Goal: Task Accomplishment & Management: Use online tool/utility

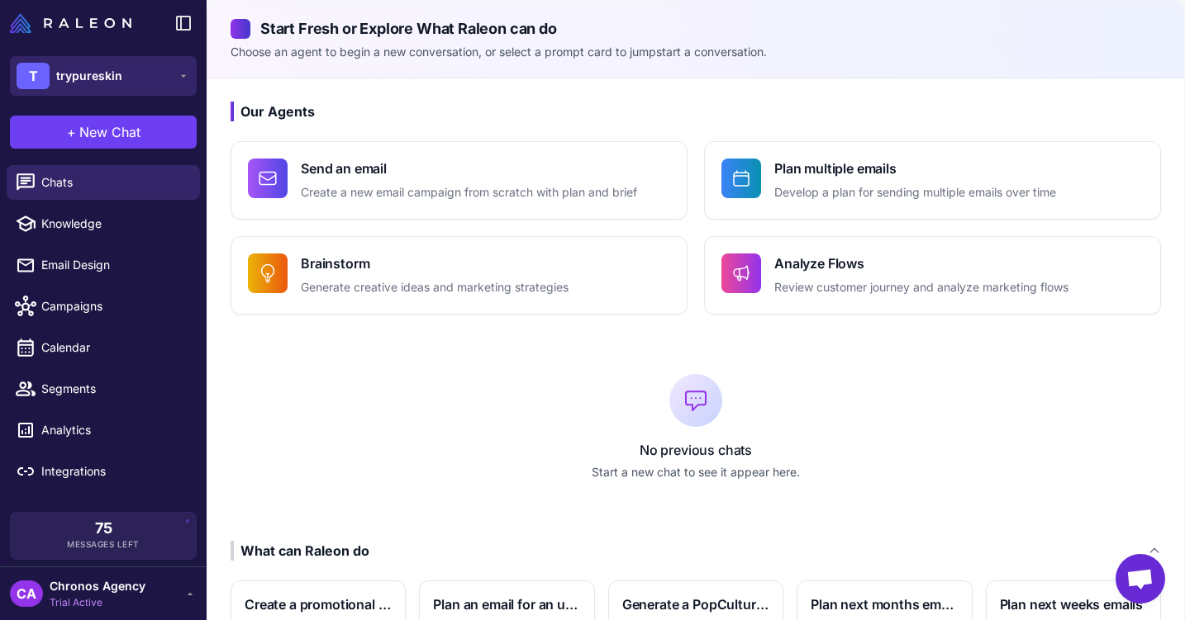
click at [176, 73] on button "T trypureskin" at bounding box center [103, 76] width 187 height 40
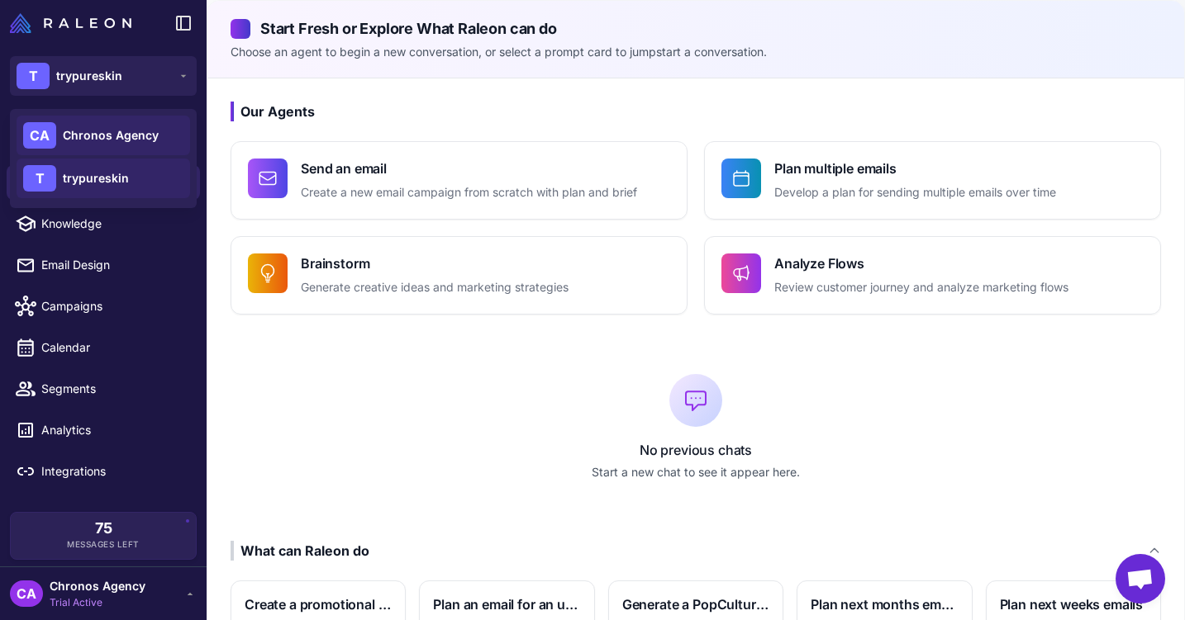
click at [114, 140] on span "Chronos Agency" at bounding box center [111, 135] width 96 height 18
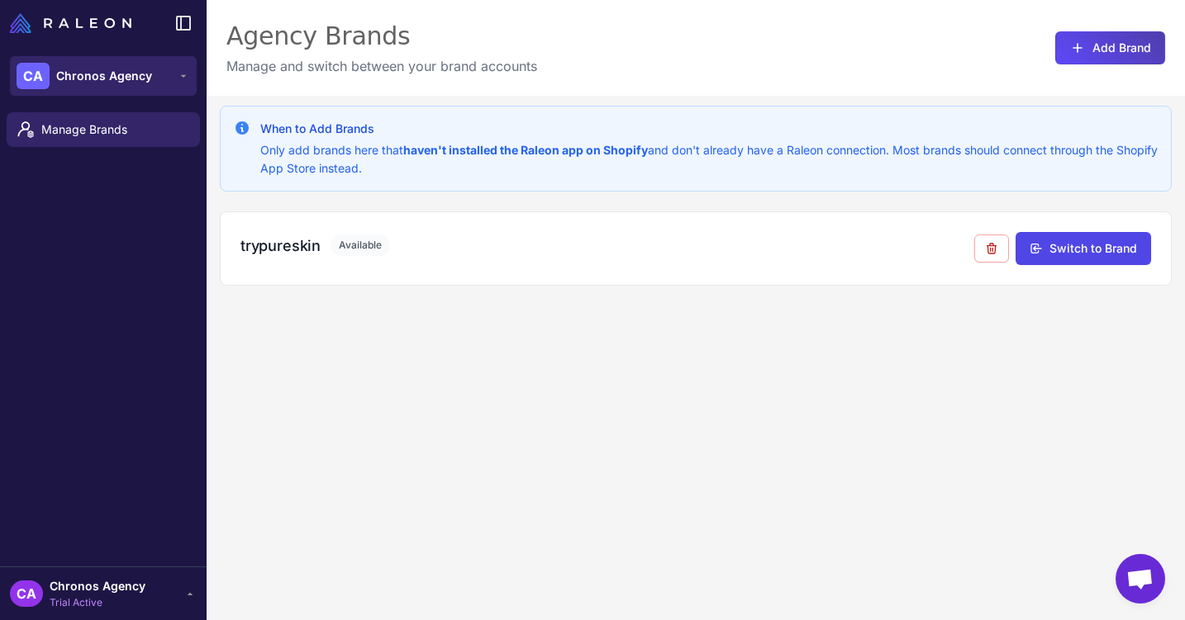
click at [132, 73] on span "Chronos Agency" at bounding box center [104, 76] width 96 height 18
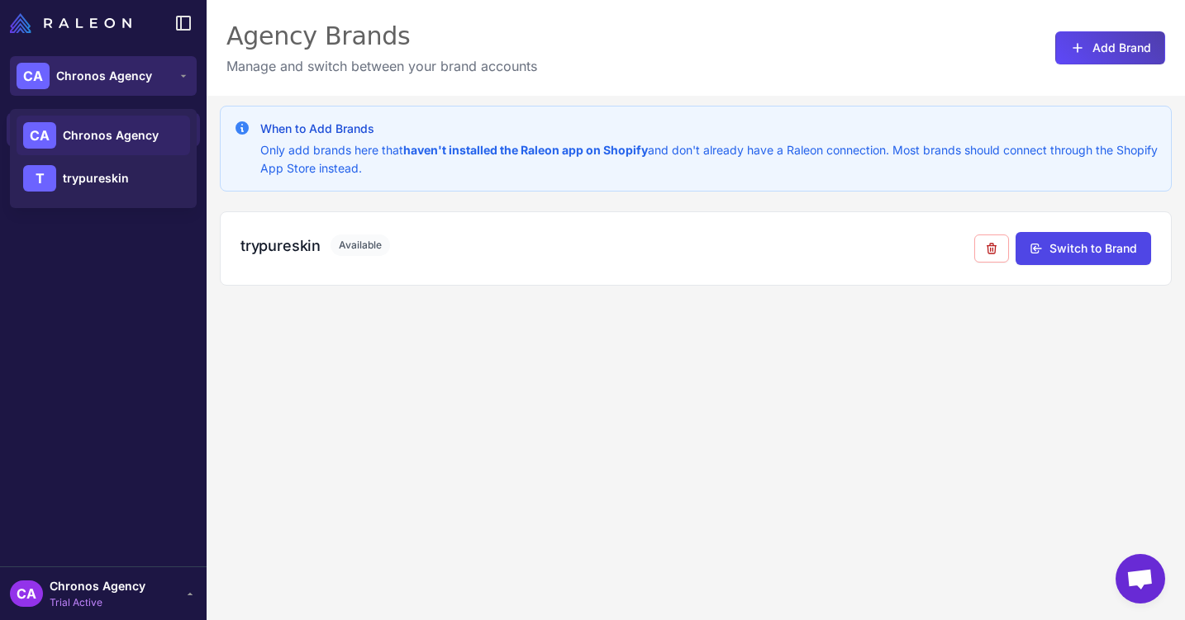
click at [132, 73] on span "Chronos Agency" at bounding box center [104, 76] width 96 height 18
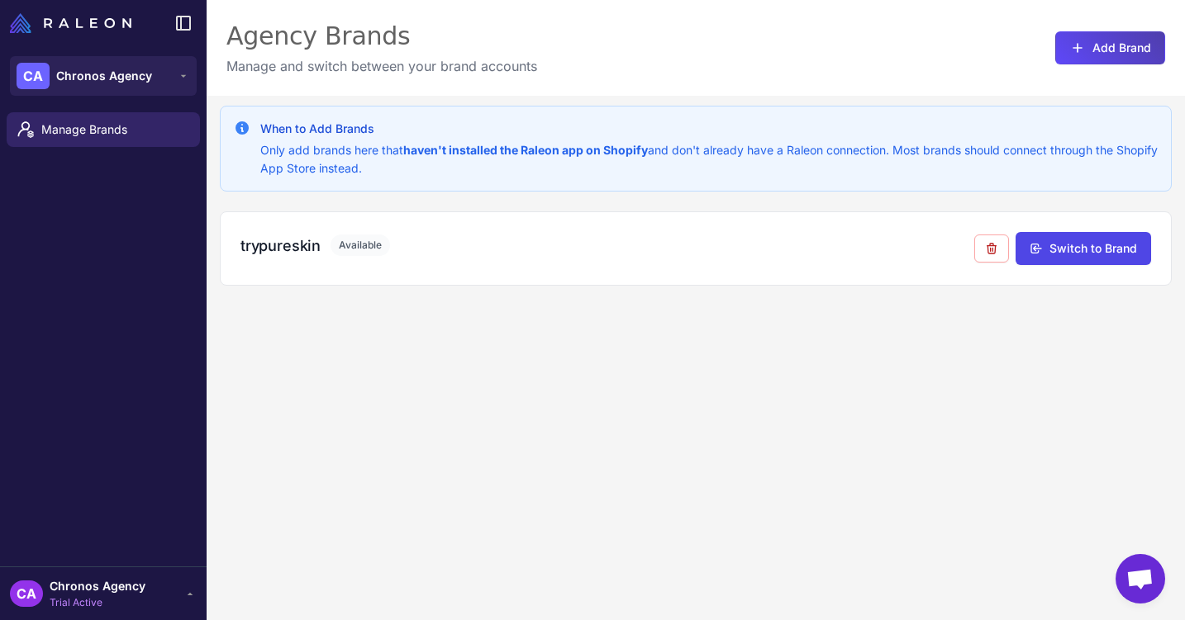
click at [126, 588] on span "Chronos Agency" at bounding box center [98, 586] width 96 height 18
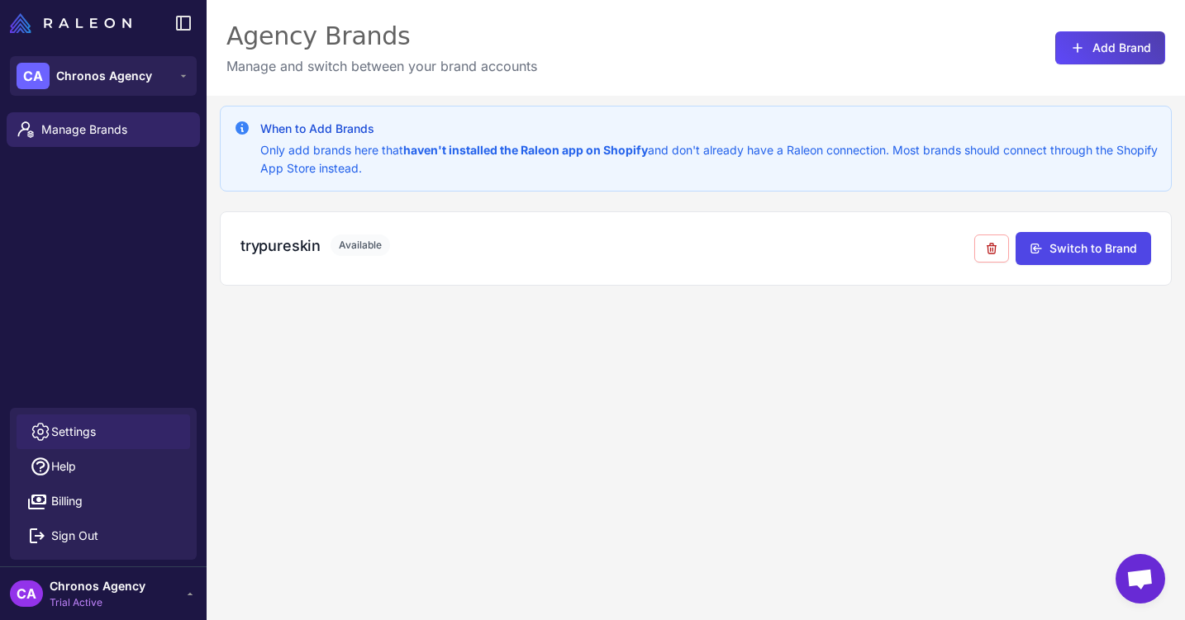
click at [124, 435] on link "Settings" at bounding box center [103, 432] width 173 height 35
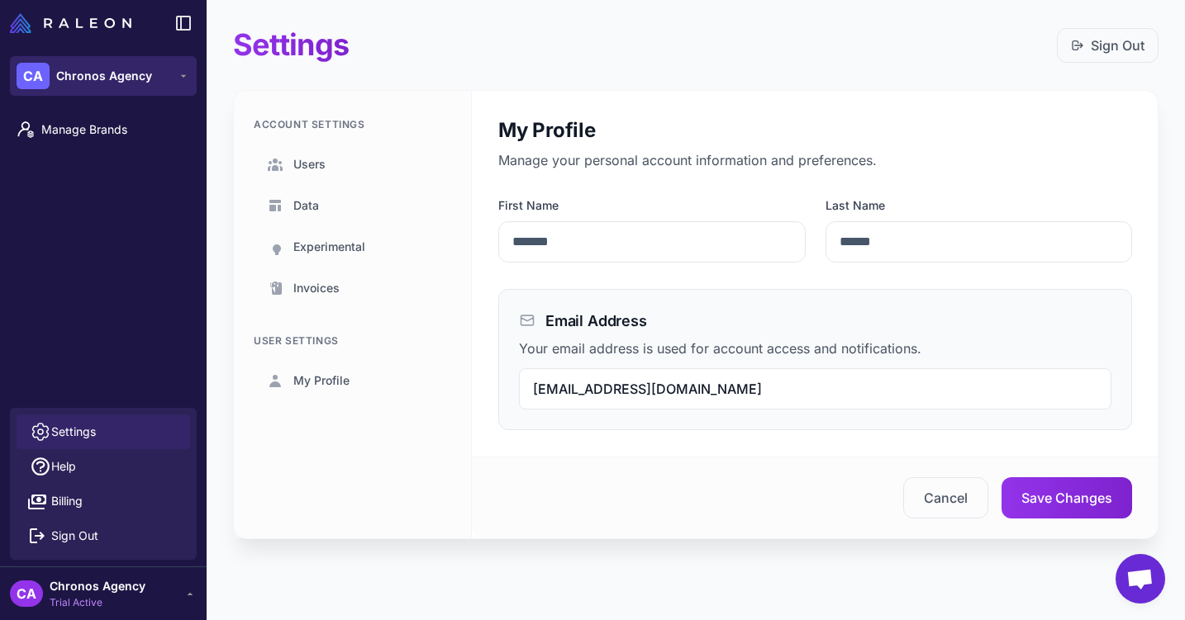
click at [118, 61] on button "CA Chronos Agency" at bounding box center [103, 76] width 187 height 40
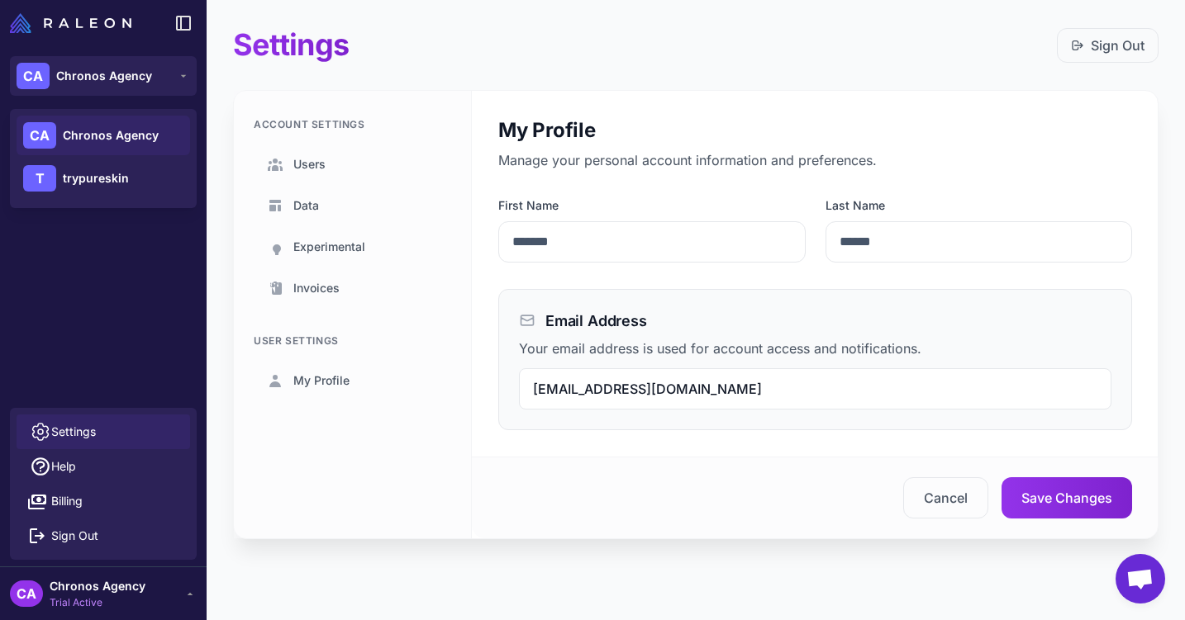
click at [98, 593] on span "Chronos Agency" at bounding box center [98, 586] width 96 height 18
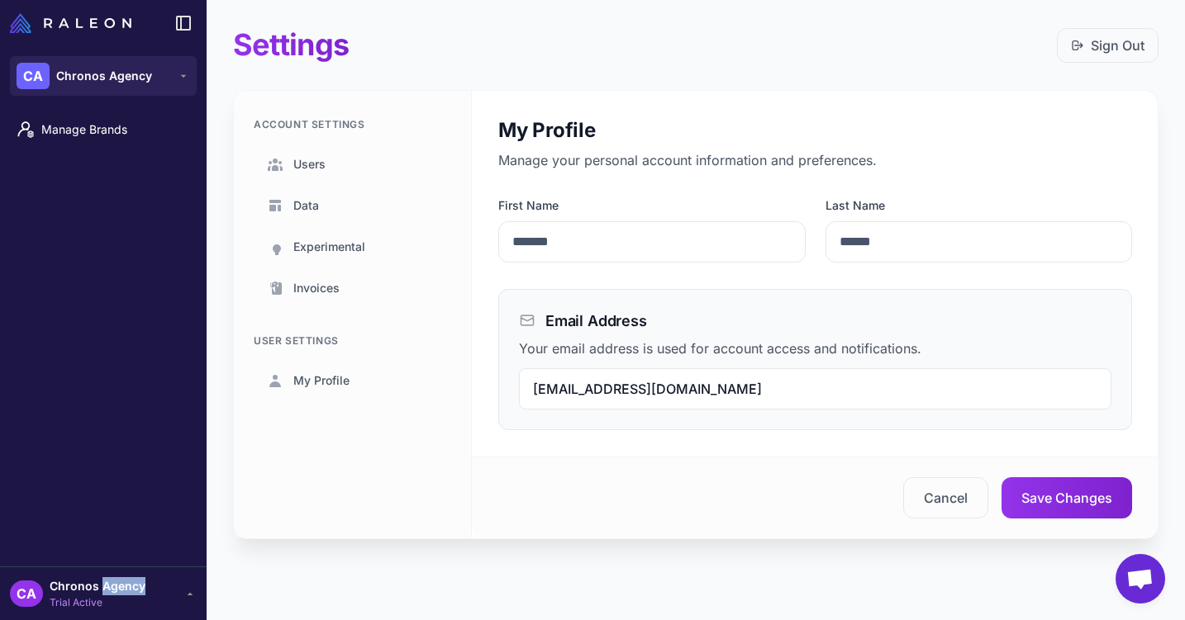
click at [98, 593] on span "Chronos Agency" at bounding box center [98, 586] width 96 height 18
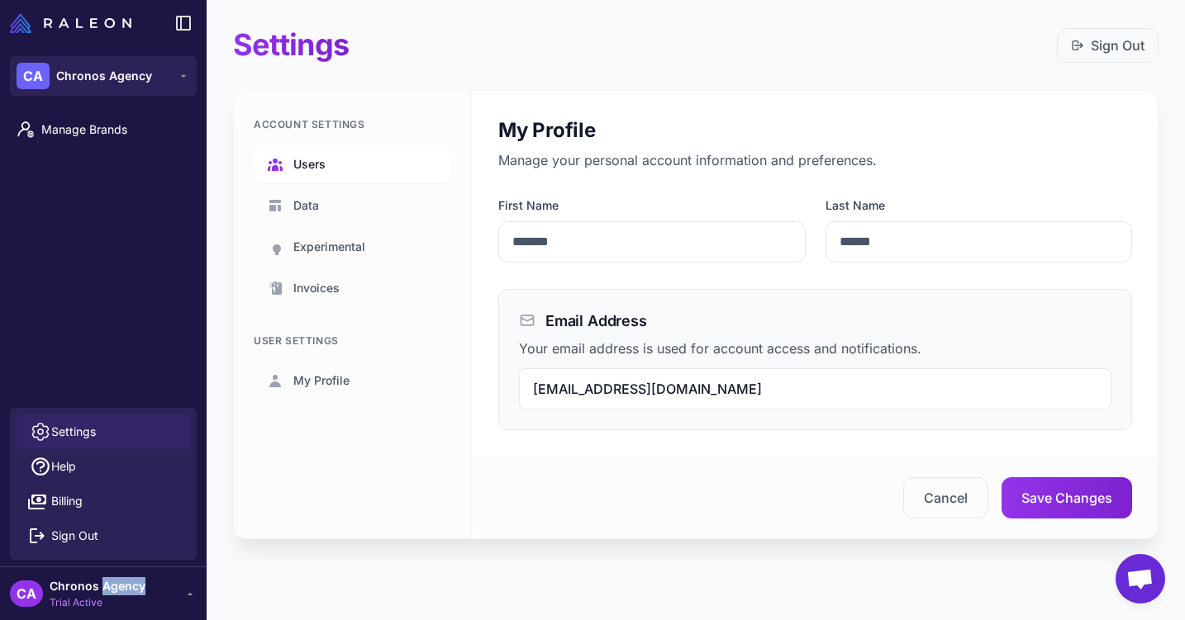
click at [329, 153] on link "Users" at bounding box center [352, 164] width 197 height 38
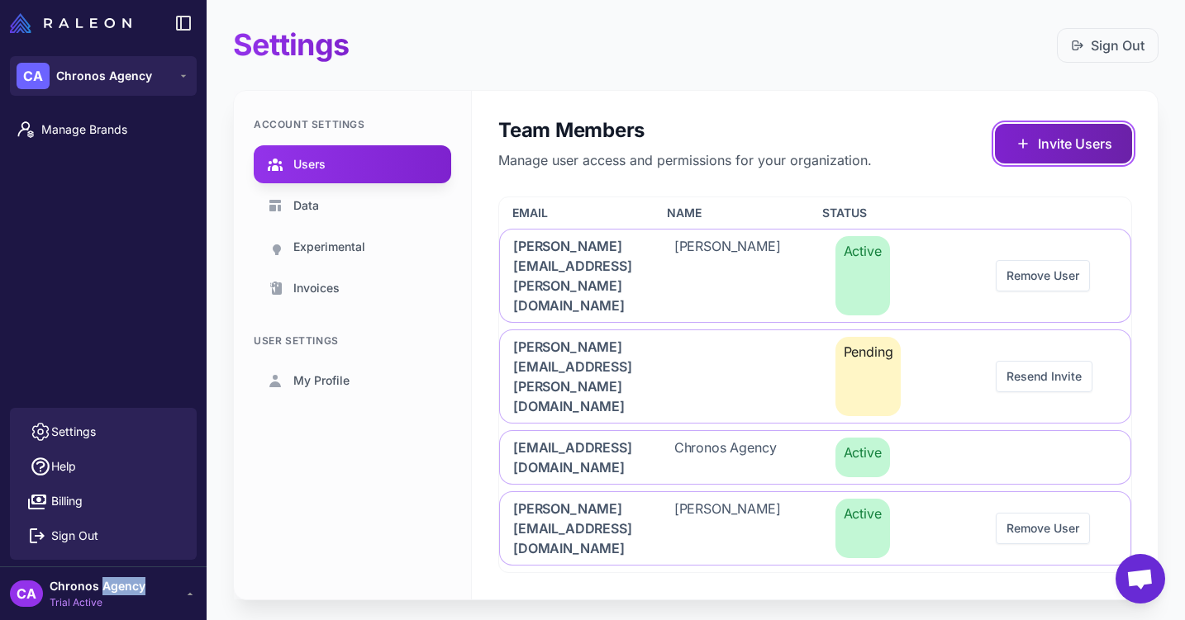
click at [1047, 150] on button "Invite Users" at bounding box center [1063, 144] width 137 height 40
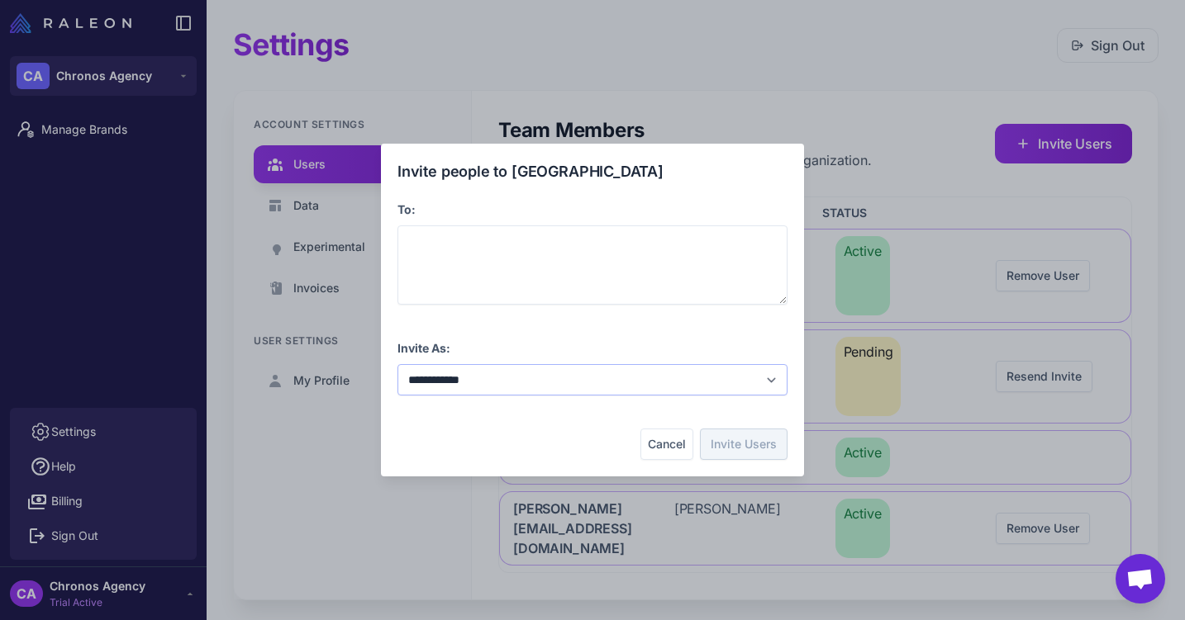
click at [479, 382] on select "**********" at bounding box center [592, 379] width 390 height 31
click at [679, 469] on div "**********" at bounding box center [592, 310] width 423 height 333
click at [678, 521] on div "**********" at bounding box center [592, 310] width 1185 height 594
click at [680, 454] on button "Cancel" at bounding box center [666, 444] width 53 height 31
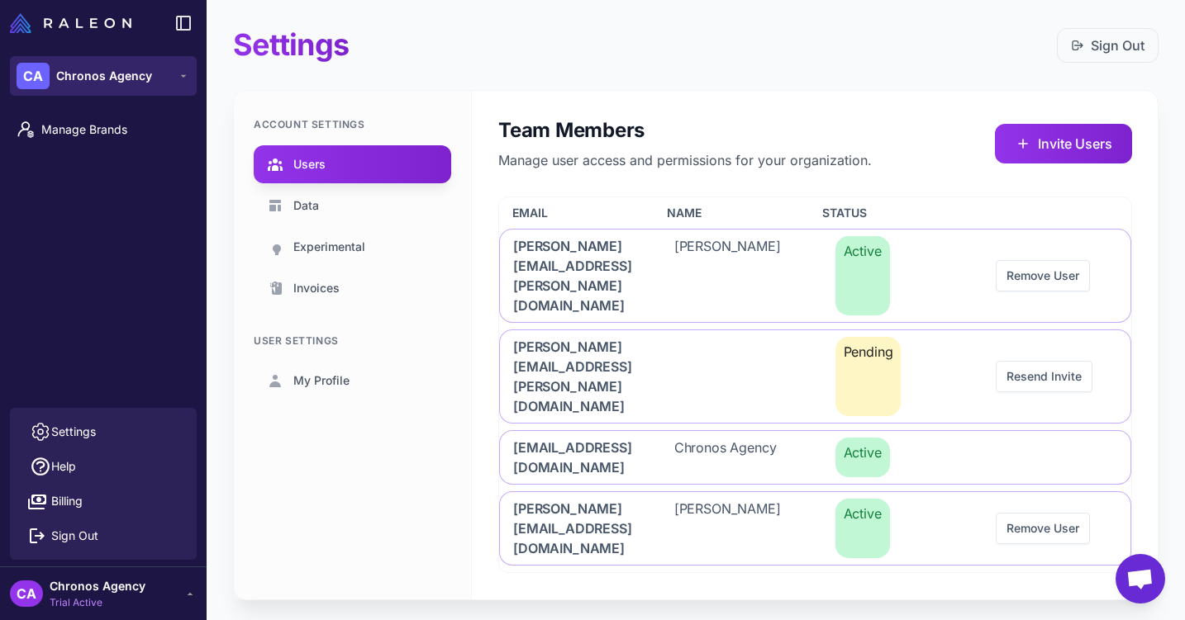
click at [118, 81] on span "Chronos Agency" at bounding box center [104, 76] width 96 height 18
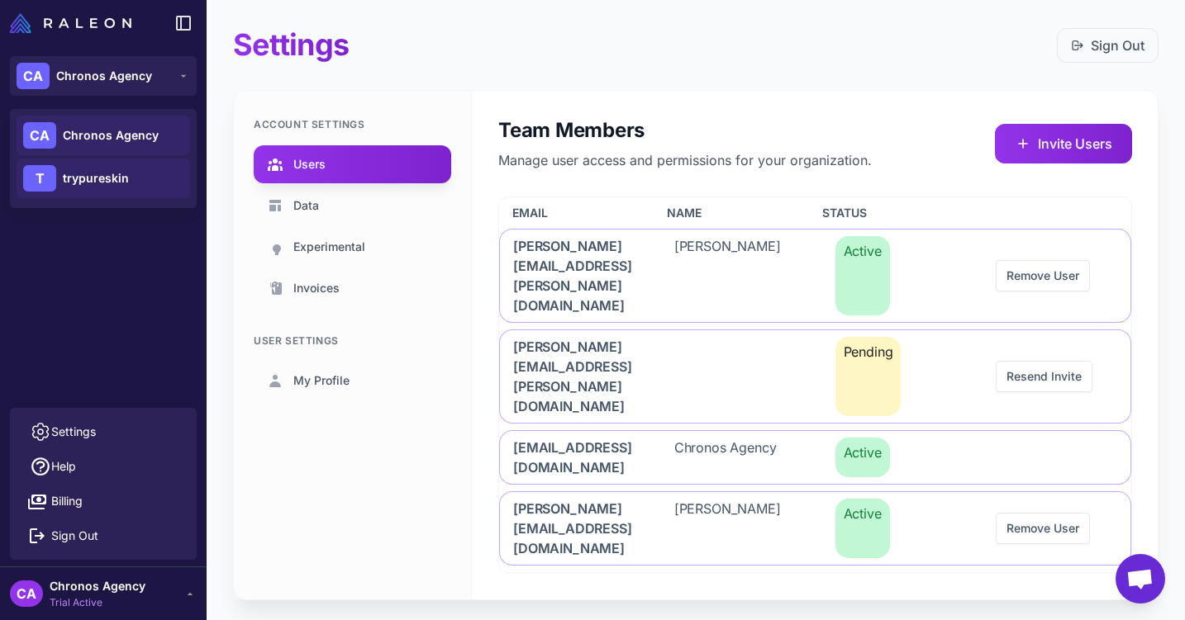
click at [108, 178] on span "trypureskin" at bounding box center [96, 178] width 66 height 18
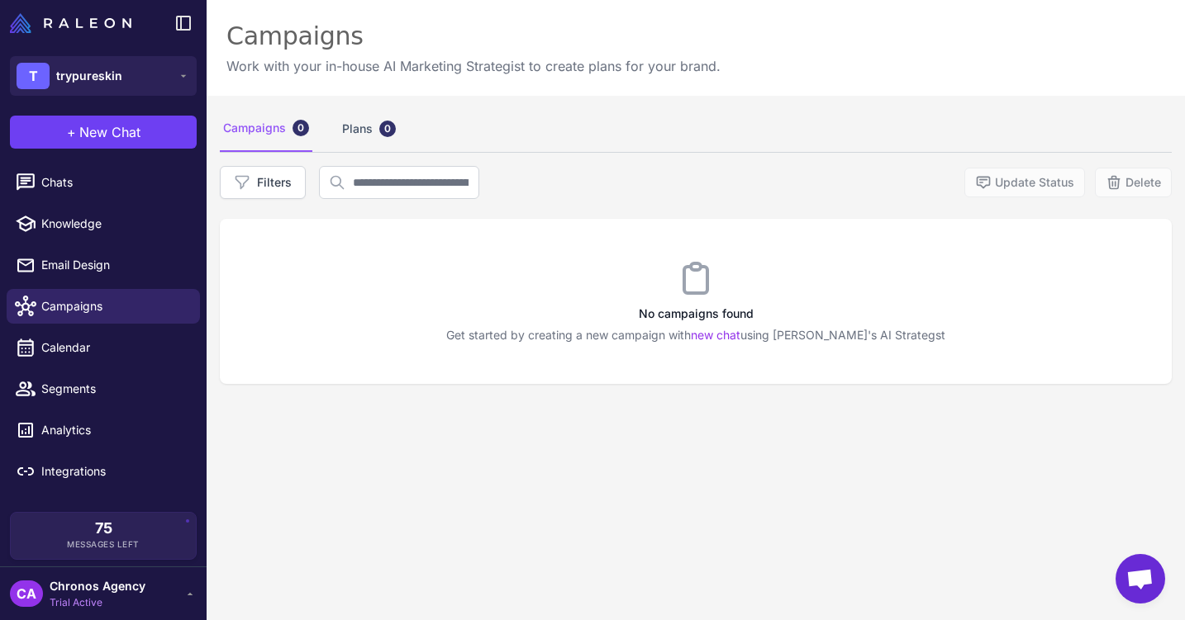
click at [141, 587] on span "Chronos Agency" at bounding box center [98, 586] width 96 height 18
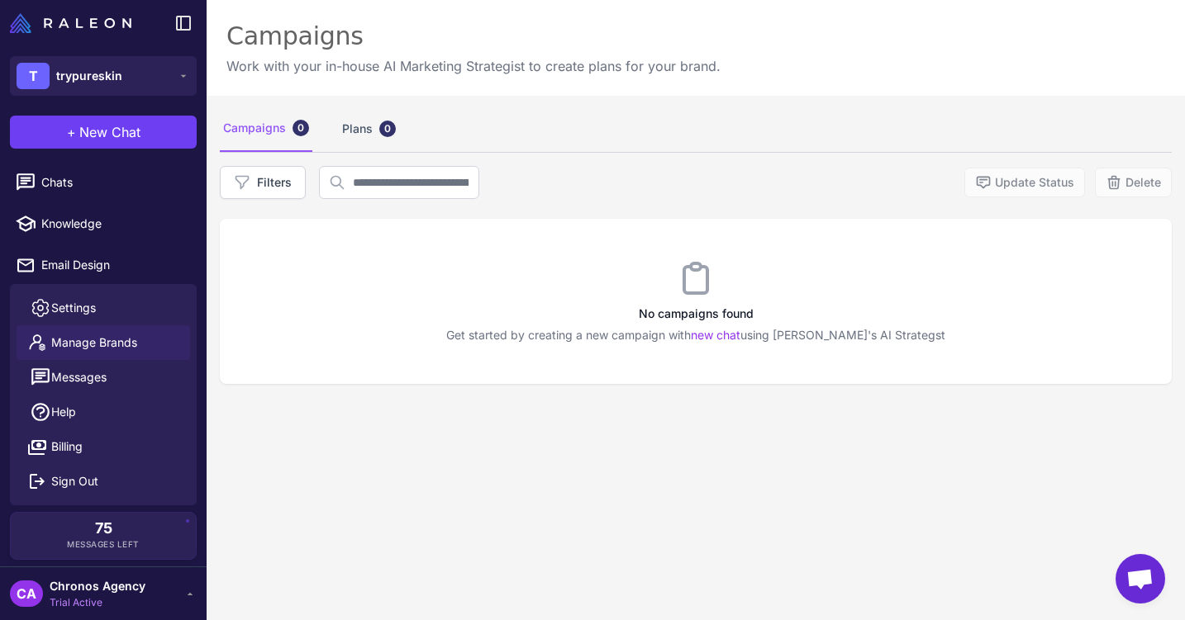
click at [122, 340] on span "Manage Brands" at bounding box center [94, 343] width 86 height 18
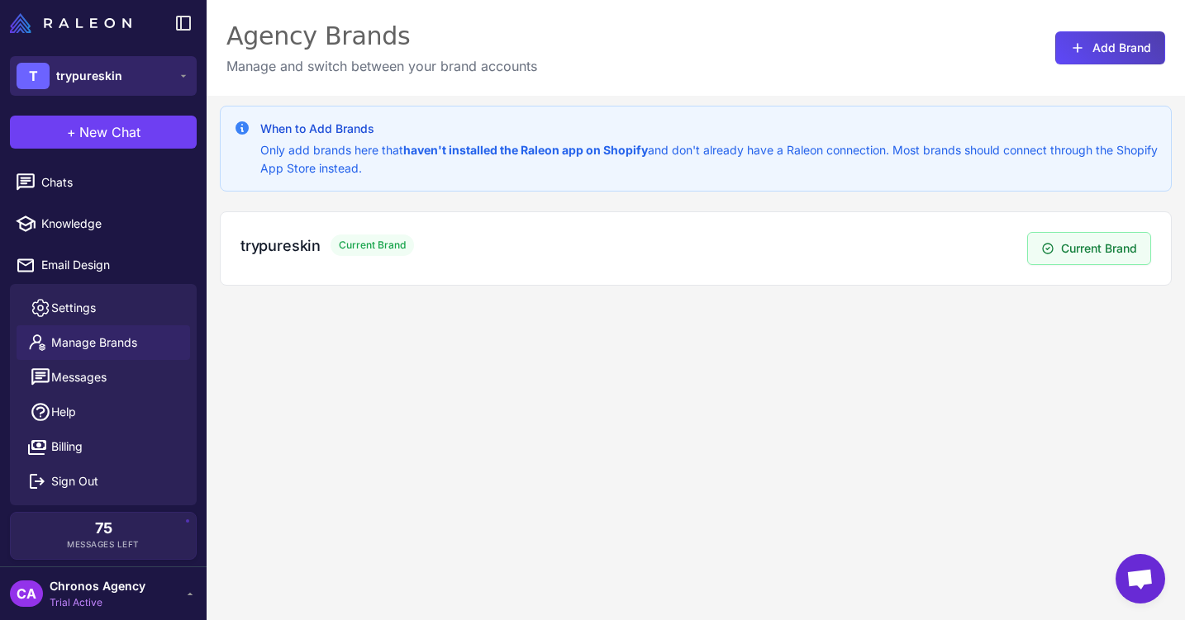
click at [150, 74] on button "T trypureskin" at bounding box center [103, 76] width 187 height 40
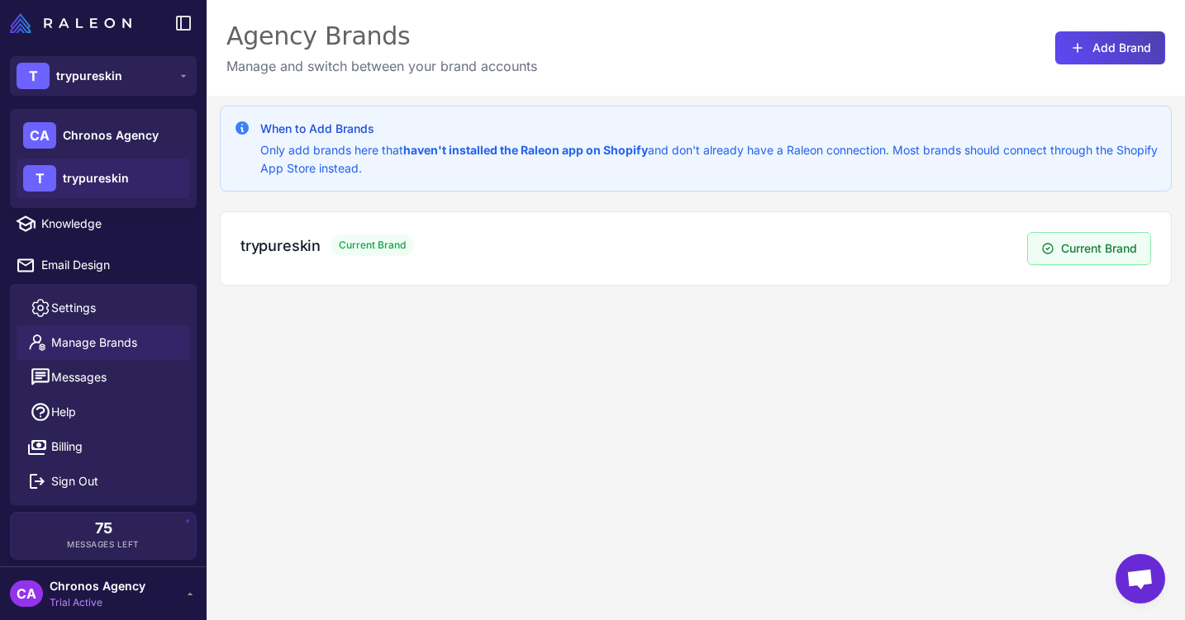
click at [102, 596] on span "Trial Active" at bounding box center [98, 603] width 96 height 15
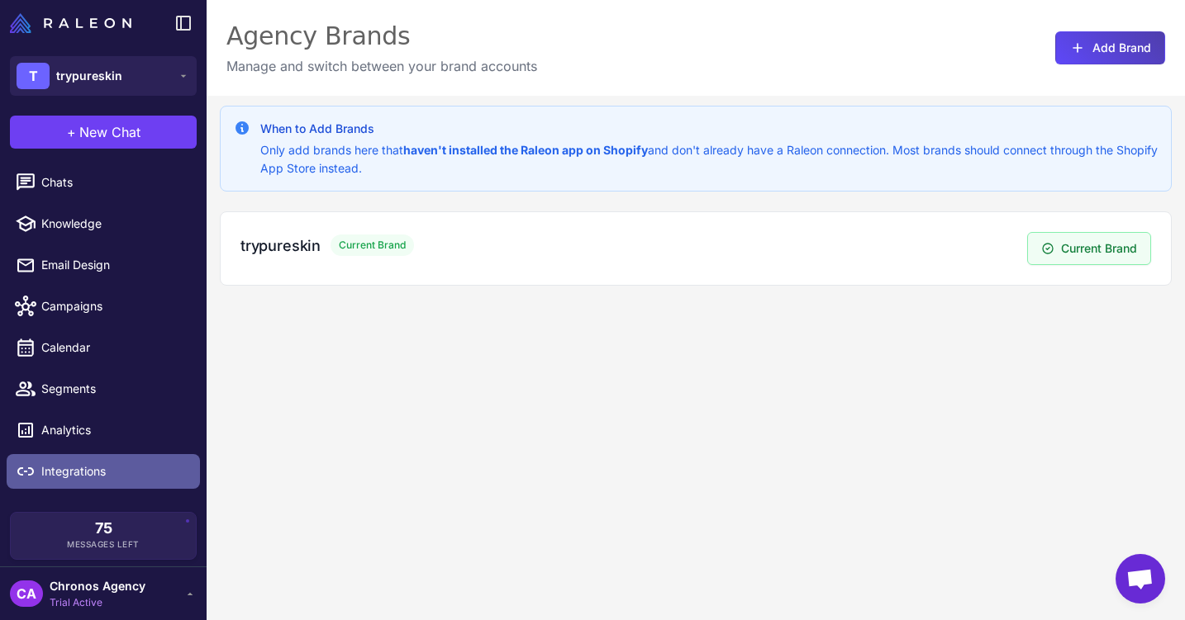
click at [66, 469] on span "Integrations" at bounding box center [113, 472] width 145 height 18
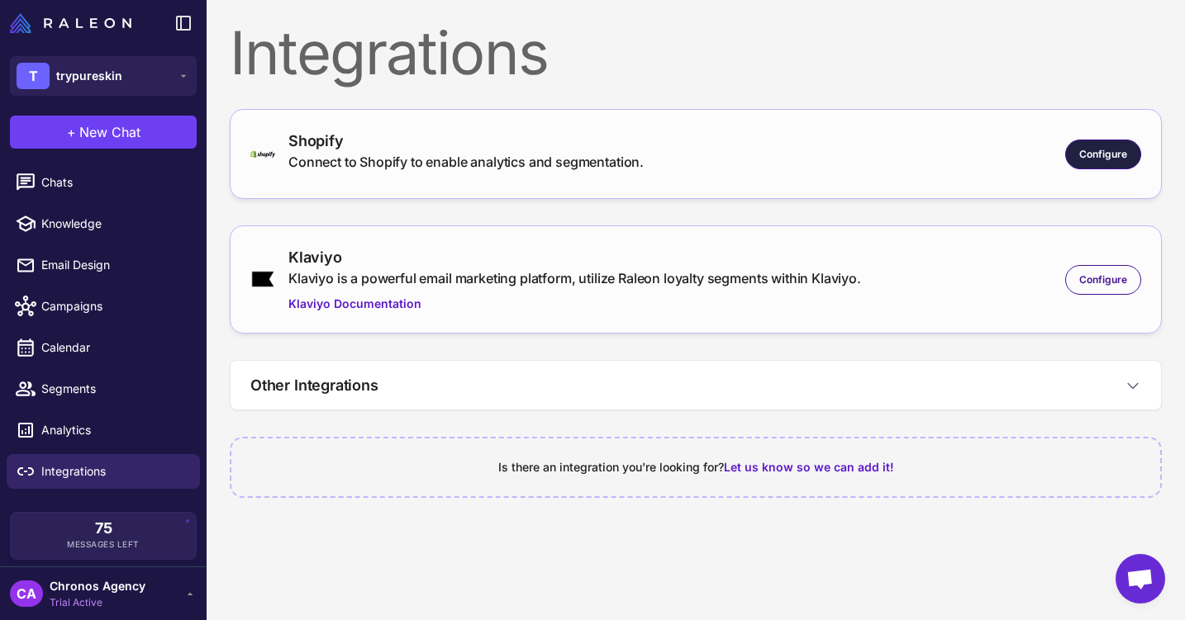
click at [1116, 154] on span "Configure" at bounding box center [1103, 154] width 48 height 15
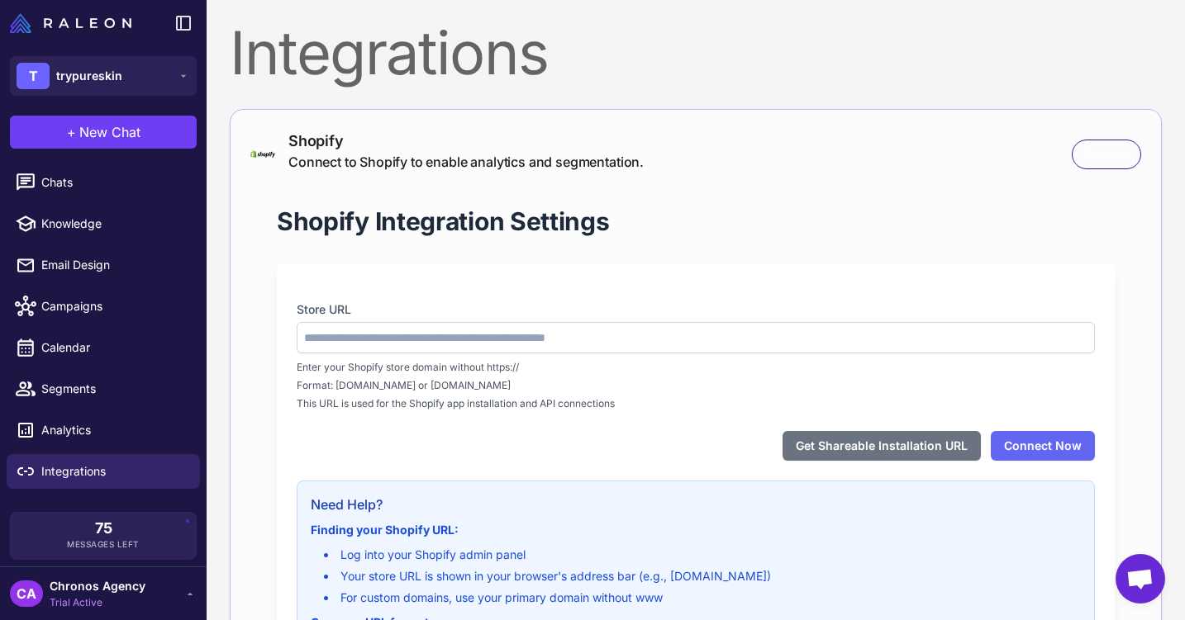
type input "**********"
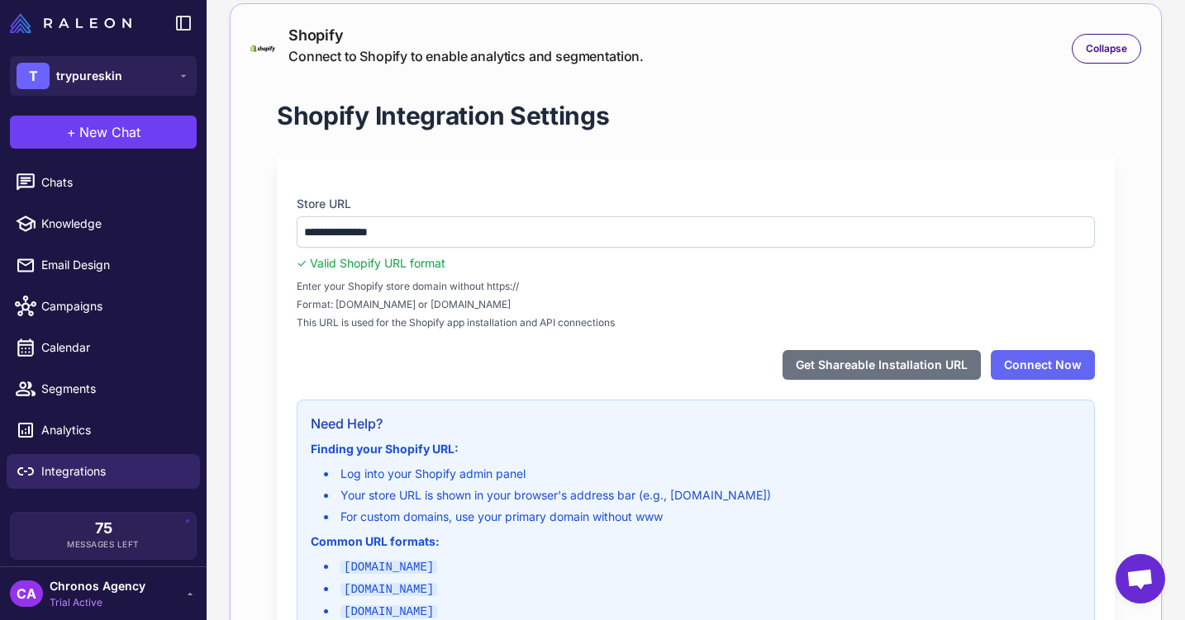
scroll to position [105, 0]
click at [1062, 373] on button "Connect Now" at bounding box center [1042, 366] width 104 height 30
click at [933, 370] on button "Get Shareable Installation URL" at bounding box center [881, 366] width 198 height 30
